Goal: Contribute content: Contribute content

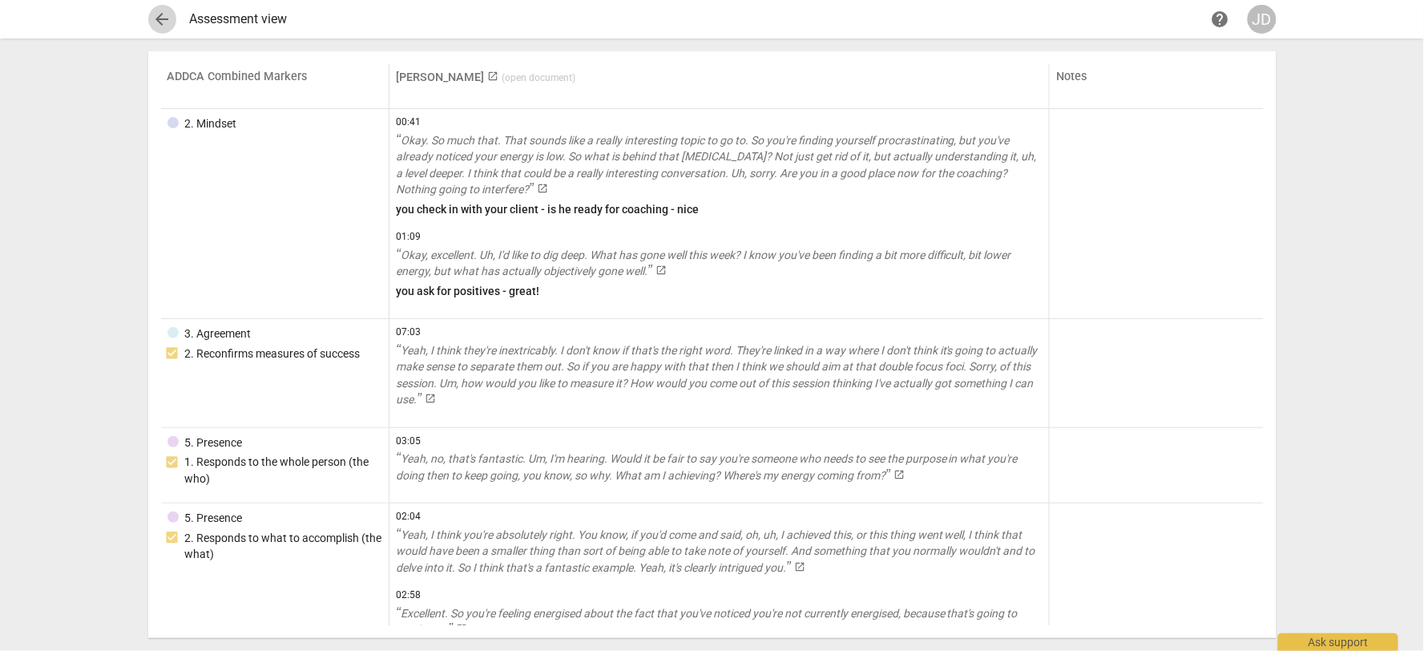
click at [161, 14] on span "arrow_back" at bounding box center [162, 19] width 19 height 19
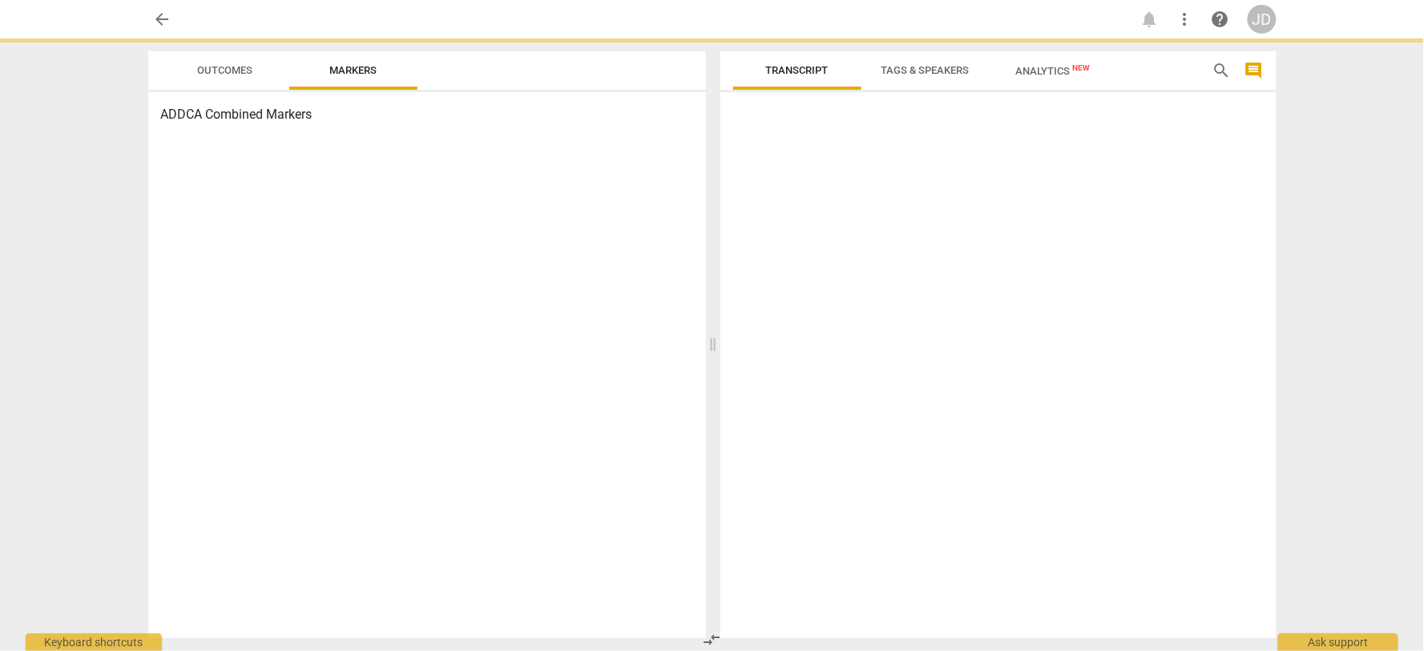
click at [158, 12] on span "arrow_back" at bounding box center [162, 19] width 19 height 19
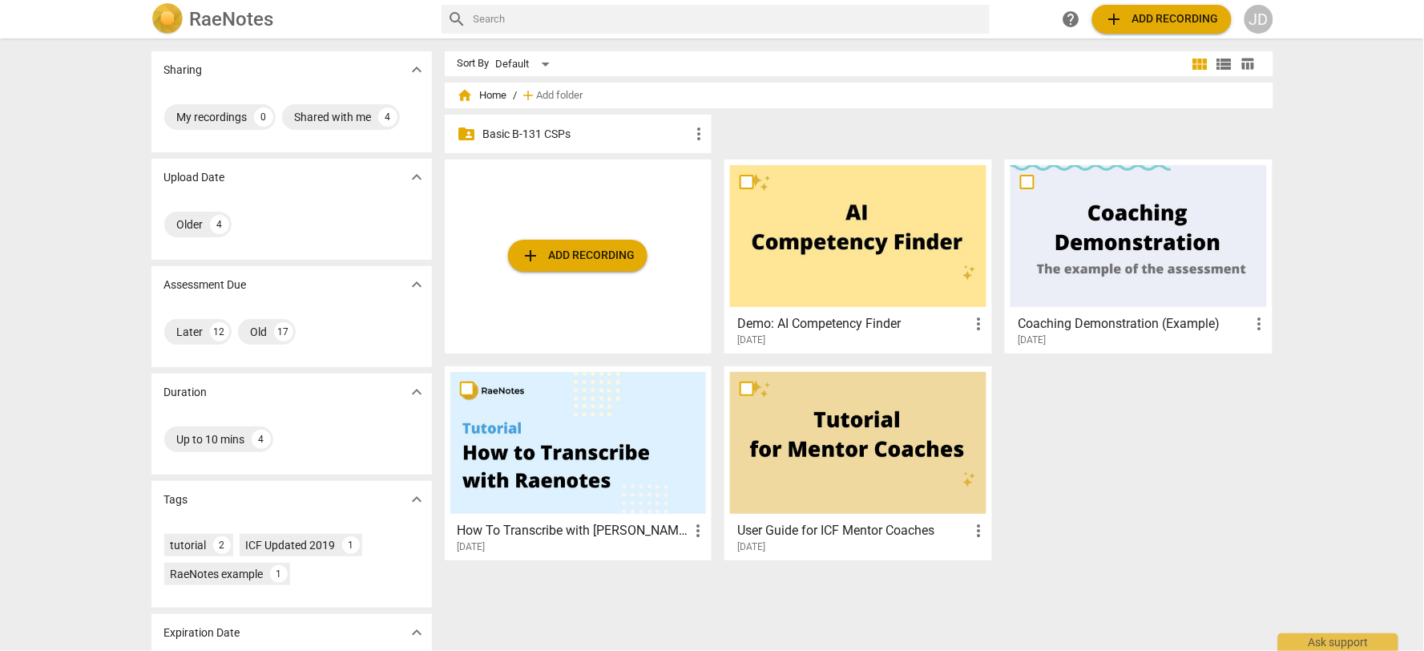
click at [595, 139] on p "Basic B-131 CSPs" at bounding box center [586, 134] width 207 height 17
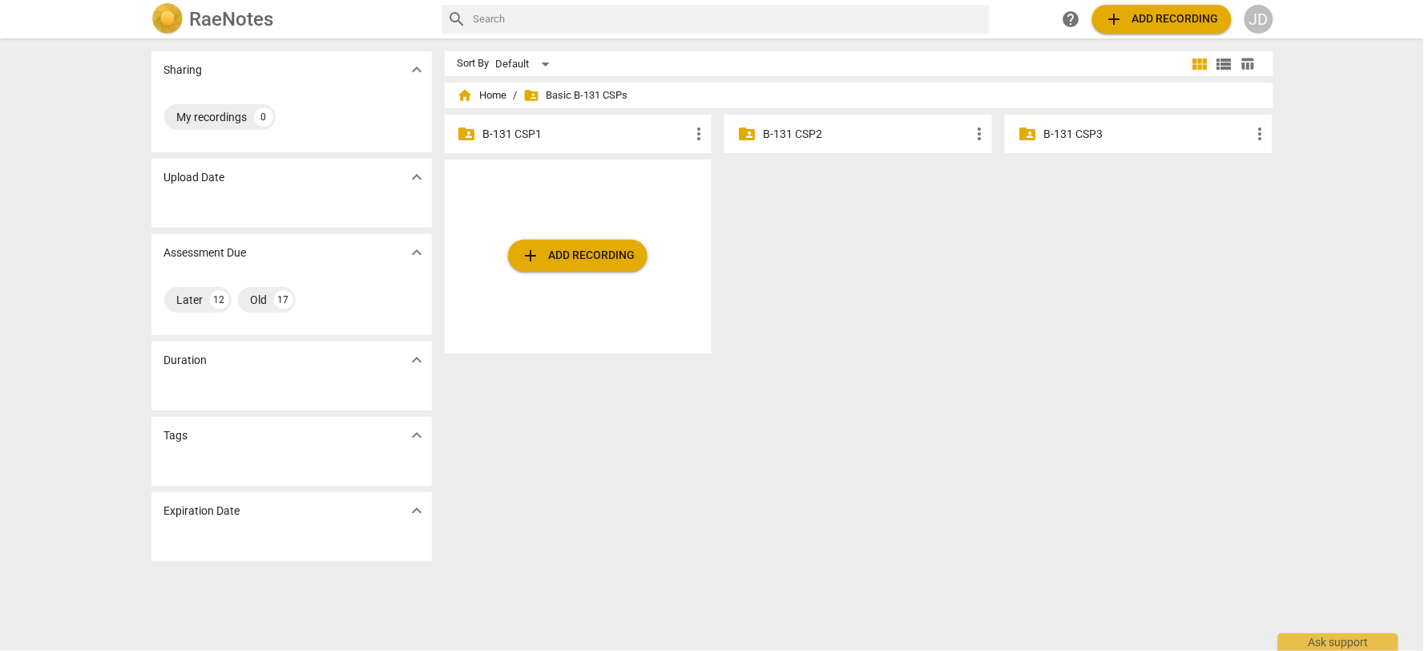
click at [791, 134] on p "B-131 CSP2" at bounding box center [866, 134] width 207 height 17
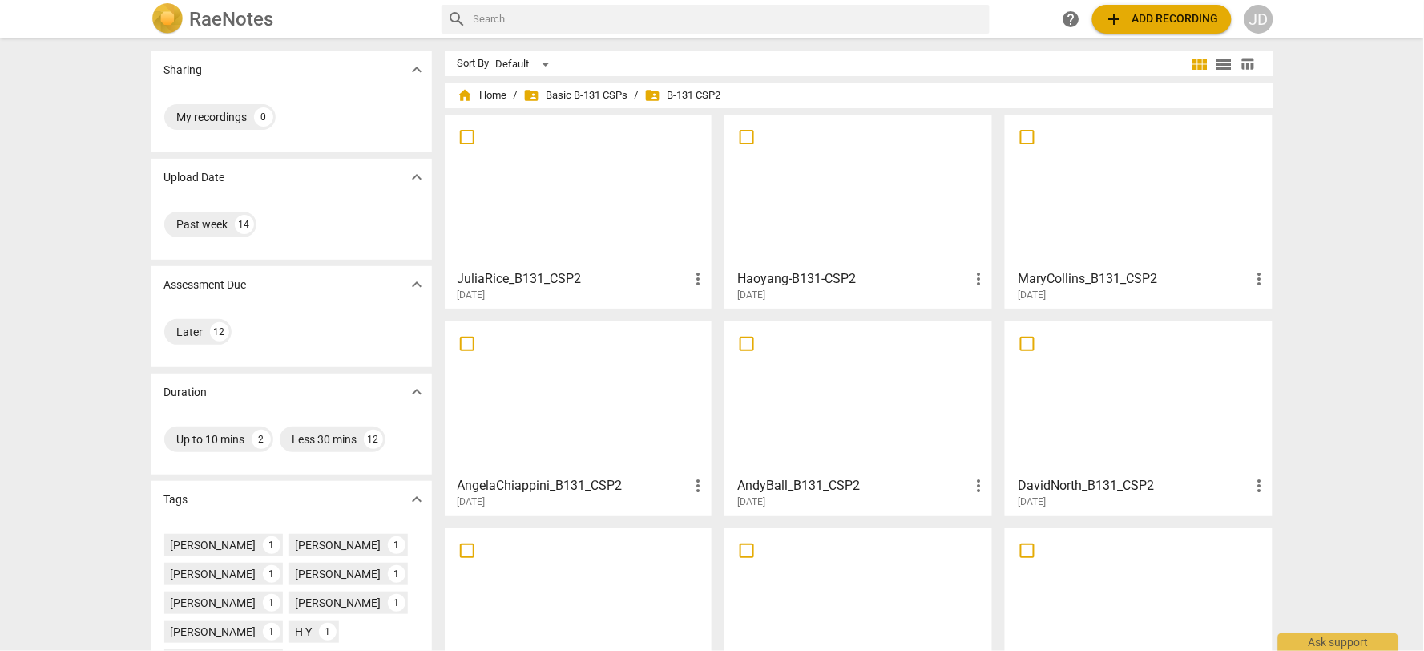
click at [1147, 12] on span "add Add recording" at bounding box center [1162, 19] width 114 height 19
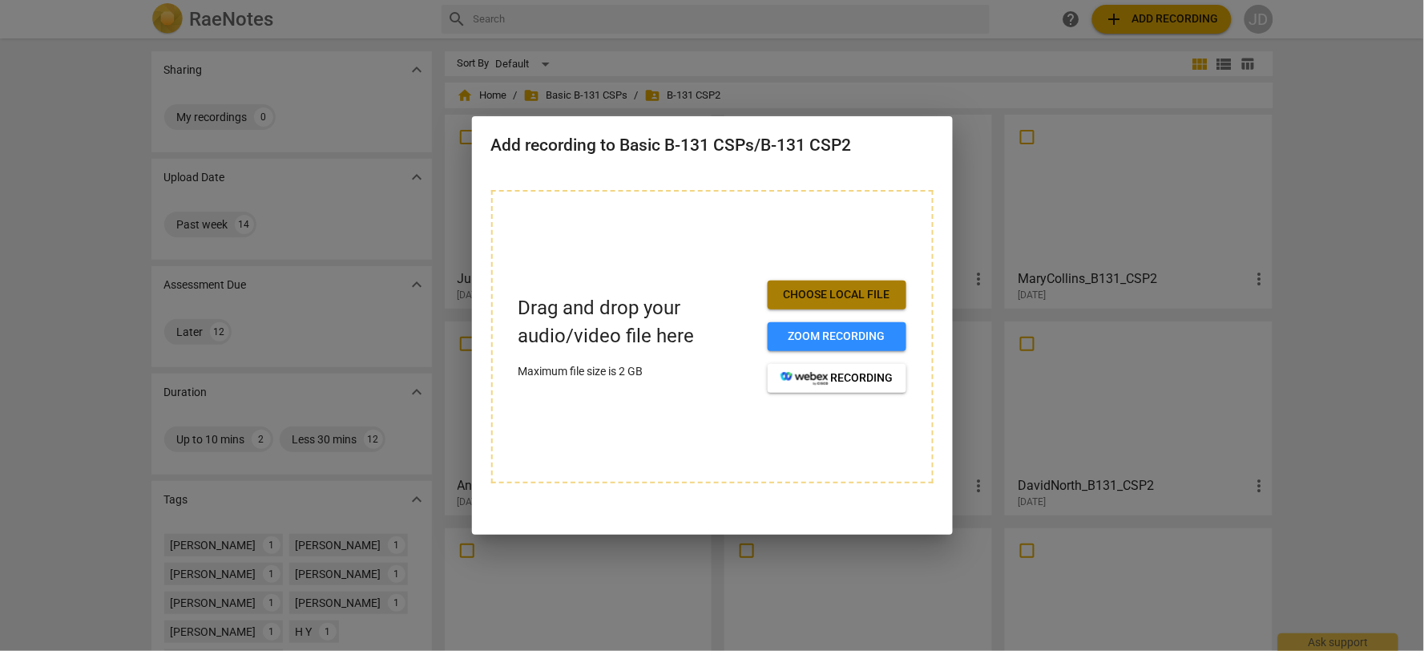
click at [804, 298] on span "Choose local file" at bounding box center [836, 295] width 113 height 16
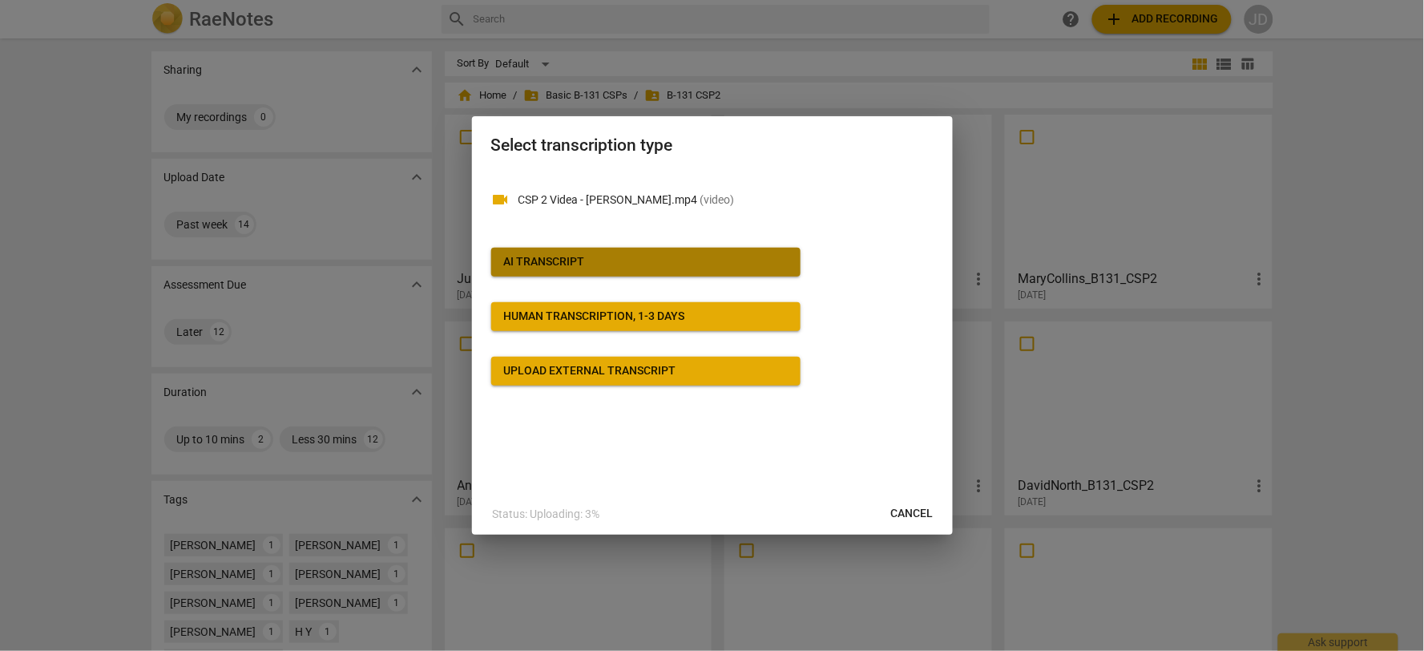
click at [645, 262] on span "AI Transcript" at bounding box center [646, 262] width 284 height 16
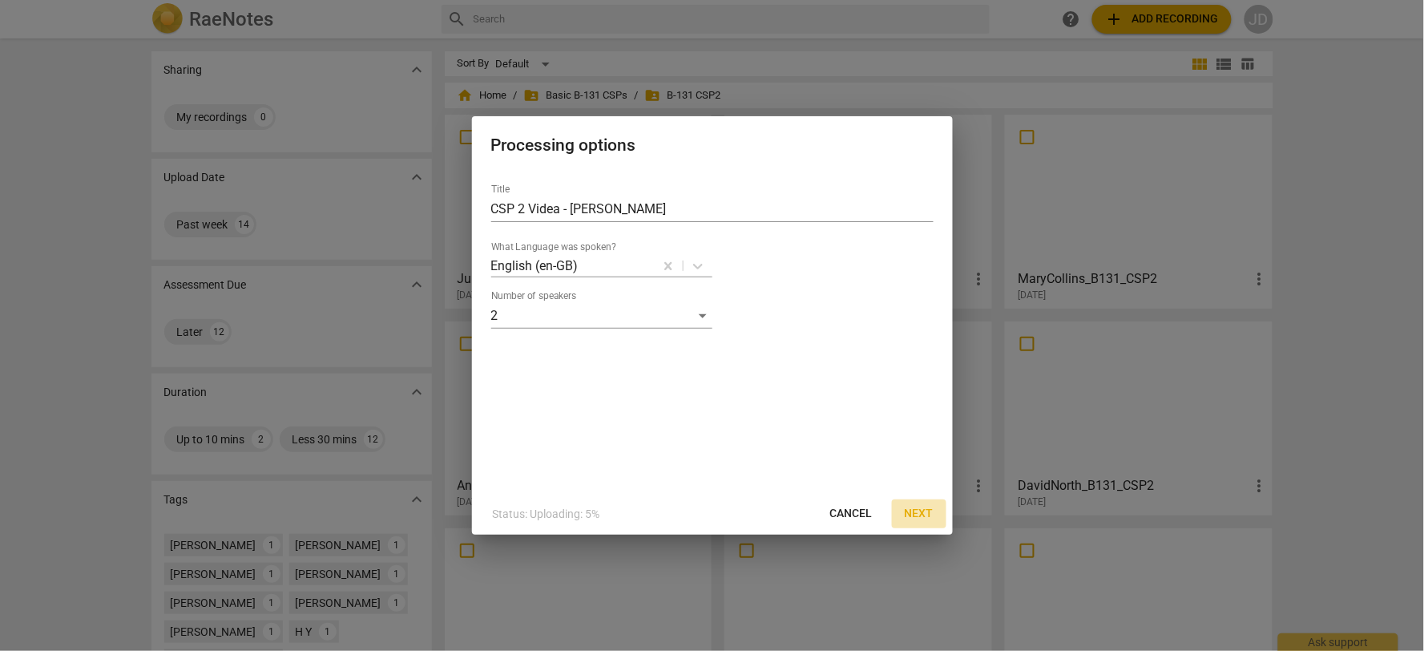
click at [918, 511] on span "Next" at bounding box center [919, 514] width 29 height 16
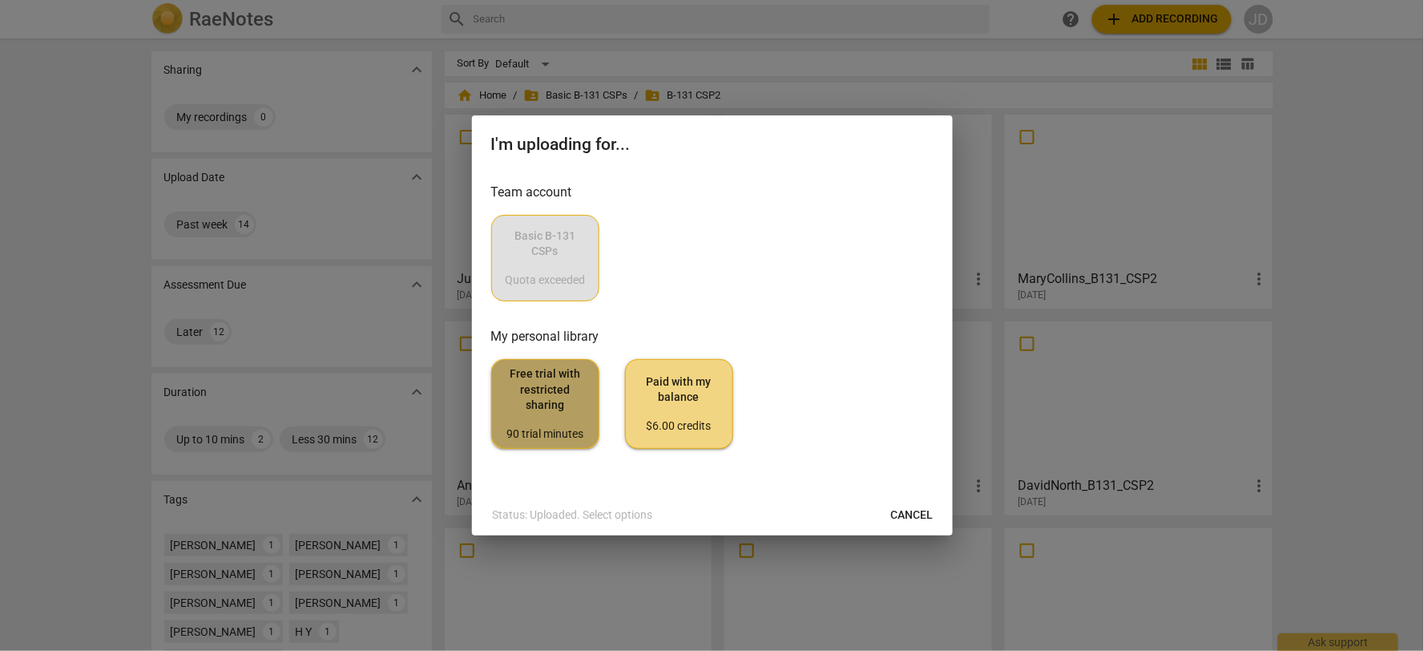
click at [559, 391] on span "Free trial with restricted sharing 90 trial minutes" at bounding box center [545, 403] width 81 height 75
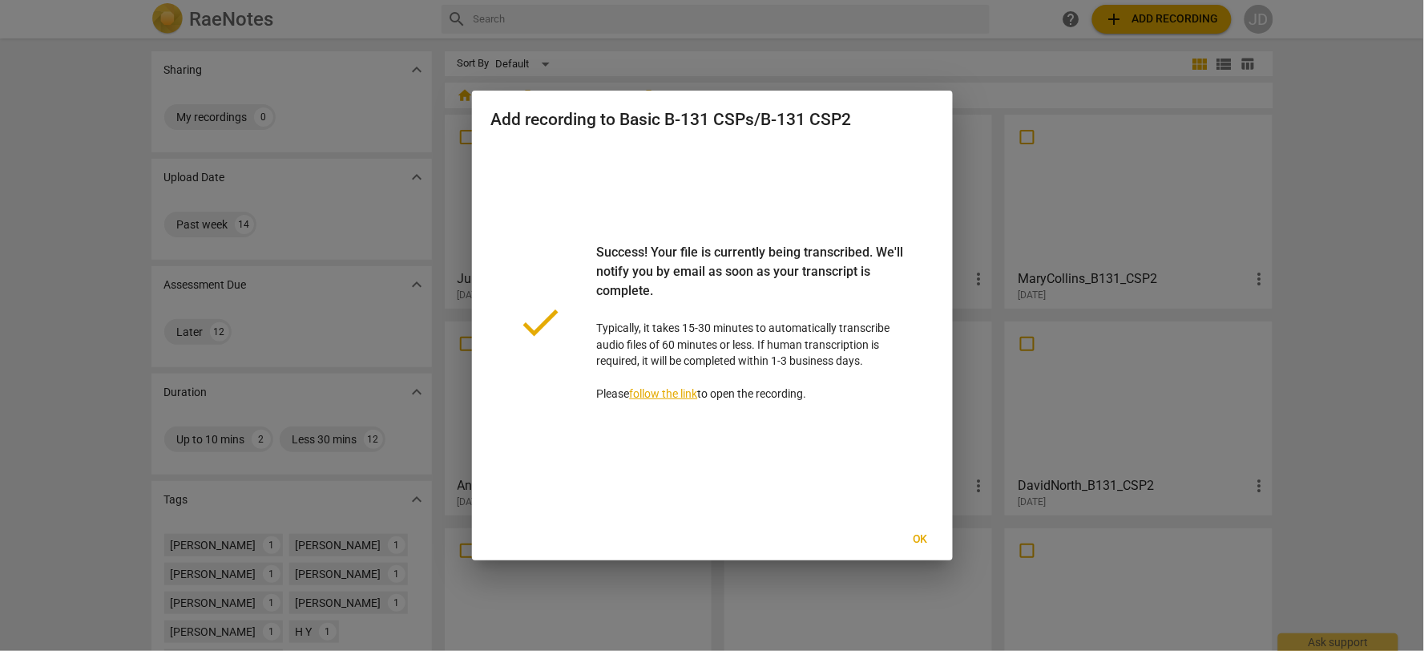
click at [912, 542] on span "Ok" at bounding box center [921, 539] width 26 height 16
